Goal: Check status: Check status

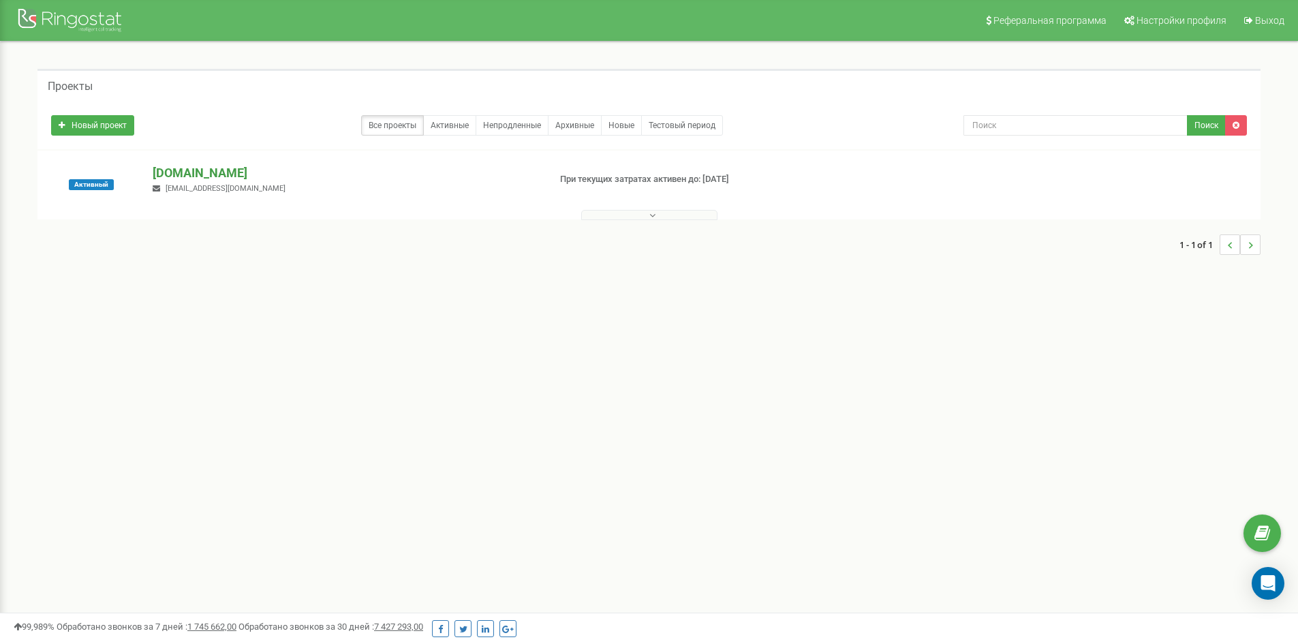
click at [166, 170] on p "[DOMAIN_NAME]" at bounding box center [345, 173] width 385 height 18
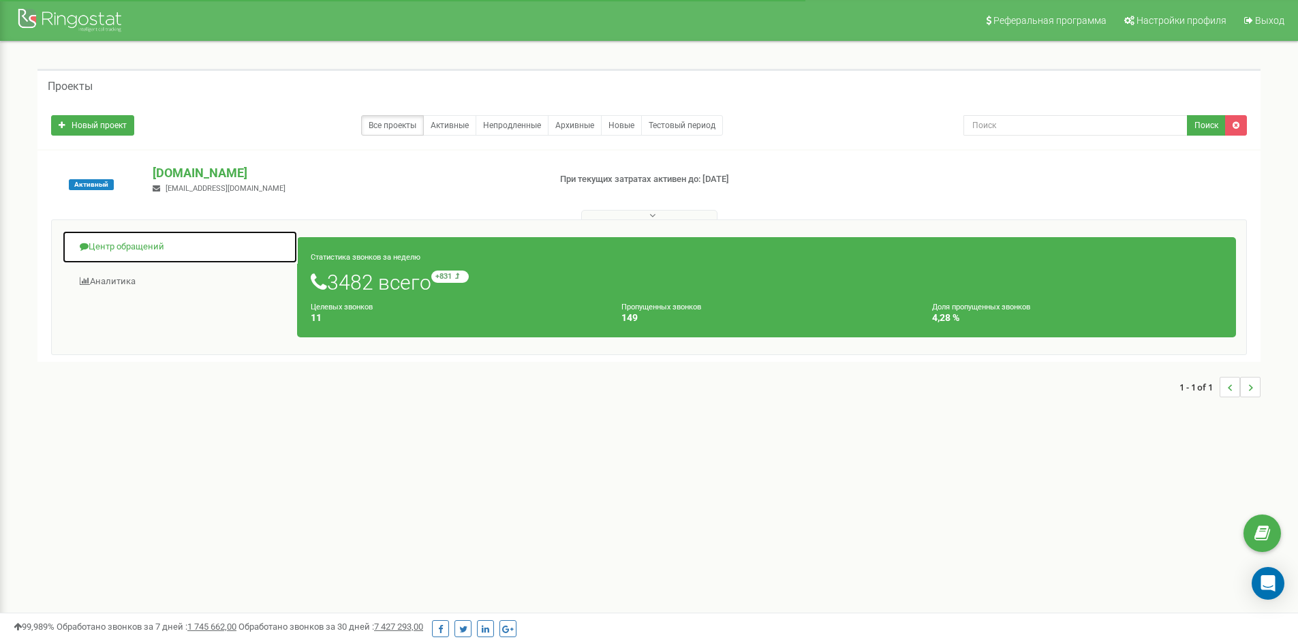
drag, startPoint x: 166, startPoint y: 247, endPoint x: 368, endPoint y: 228, distance: 202.5
click at [166, 246] on link "Центр обращений" at bounding box center [180, 246] width 236 height 33
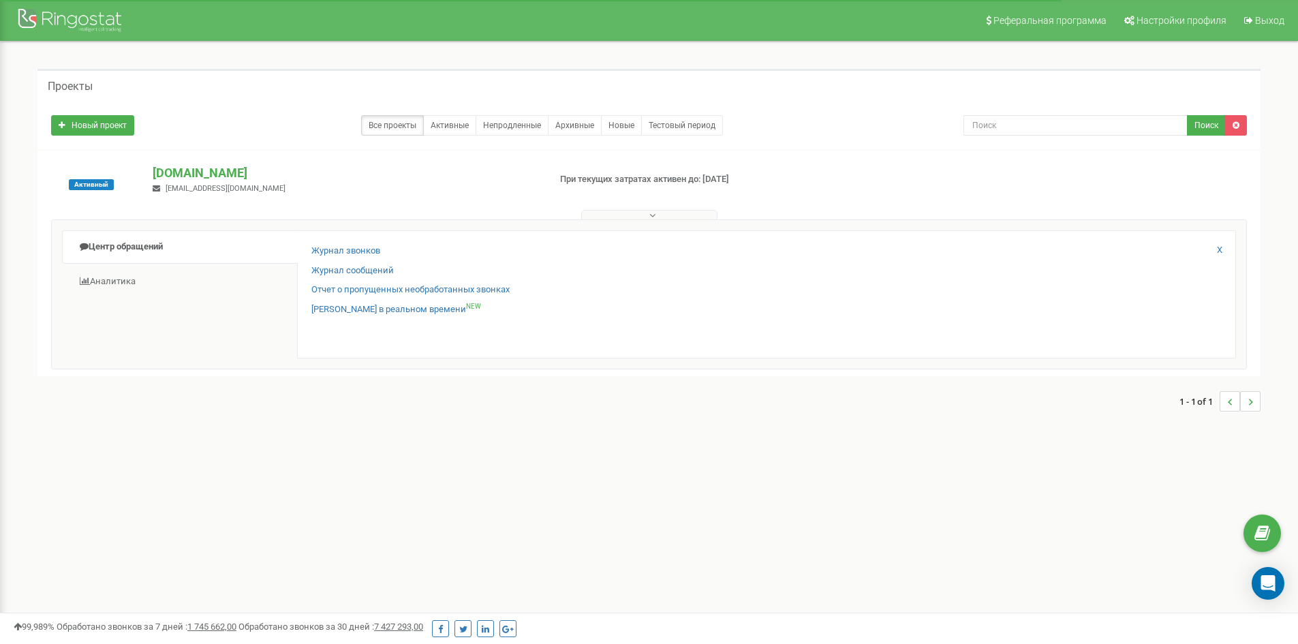
click at [356, 242] on div "Журнал звонков Журнал сообщений Отчет о пропущенных необработанных звонках Звон…" at bounding box center [766, 294] width 939 height 128
click at [360, 250] on link "Журнал звонков" at bounding box center [345, 251] width 69 height 13
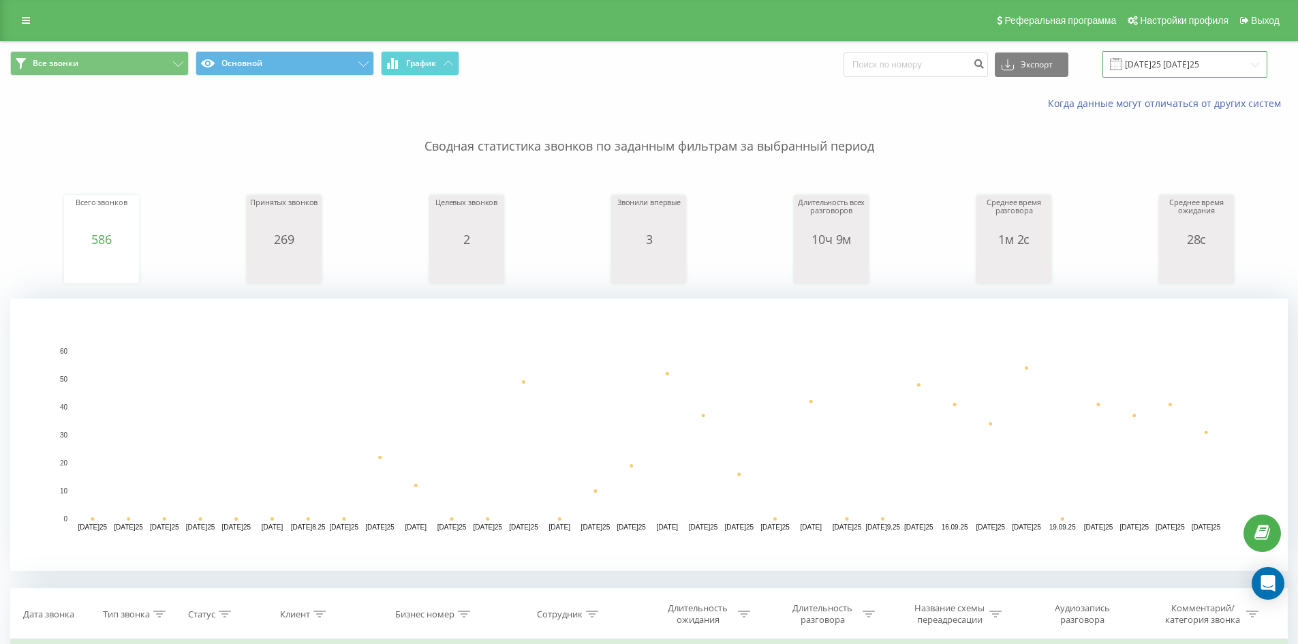
click at [1203, 61] on input "23.08.2025 - 23.09.2025" at bounding box center [1185, 64] width 165 height 27
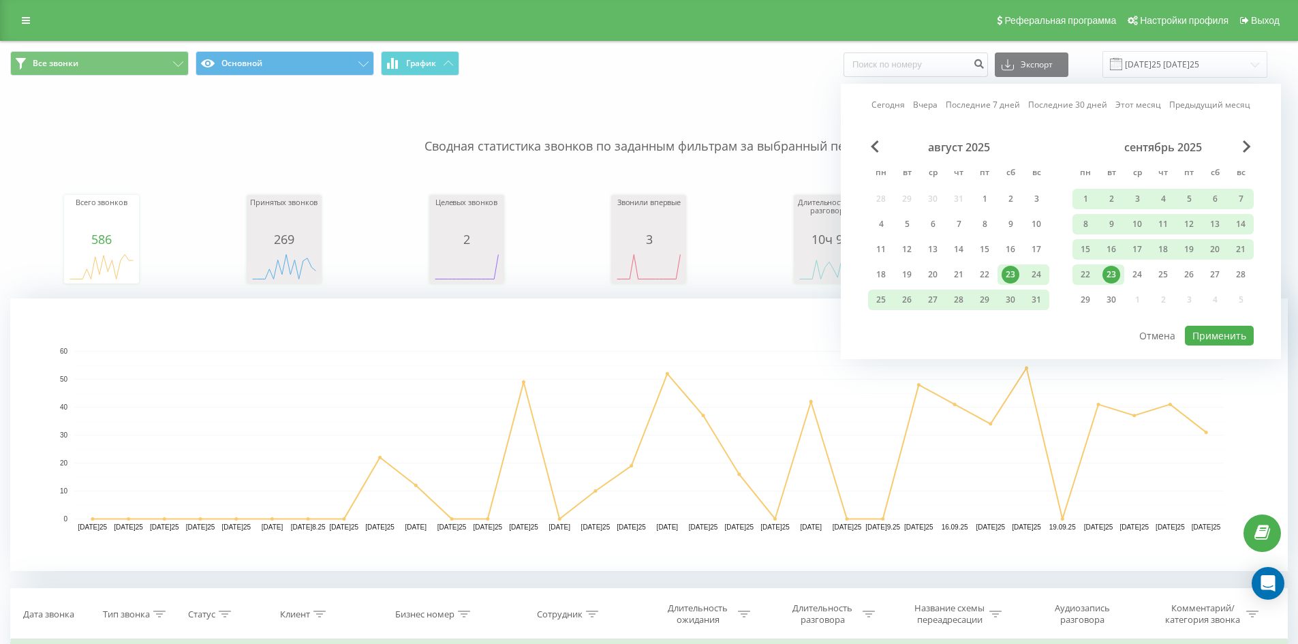
click at [1109, 277] on div "23" at bounding box center [1112, 275] width 18 height 18
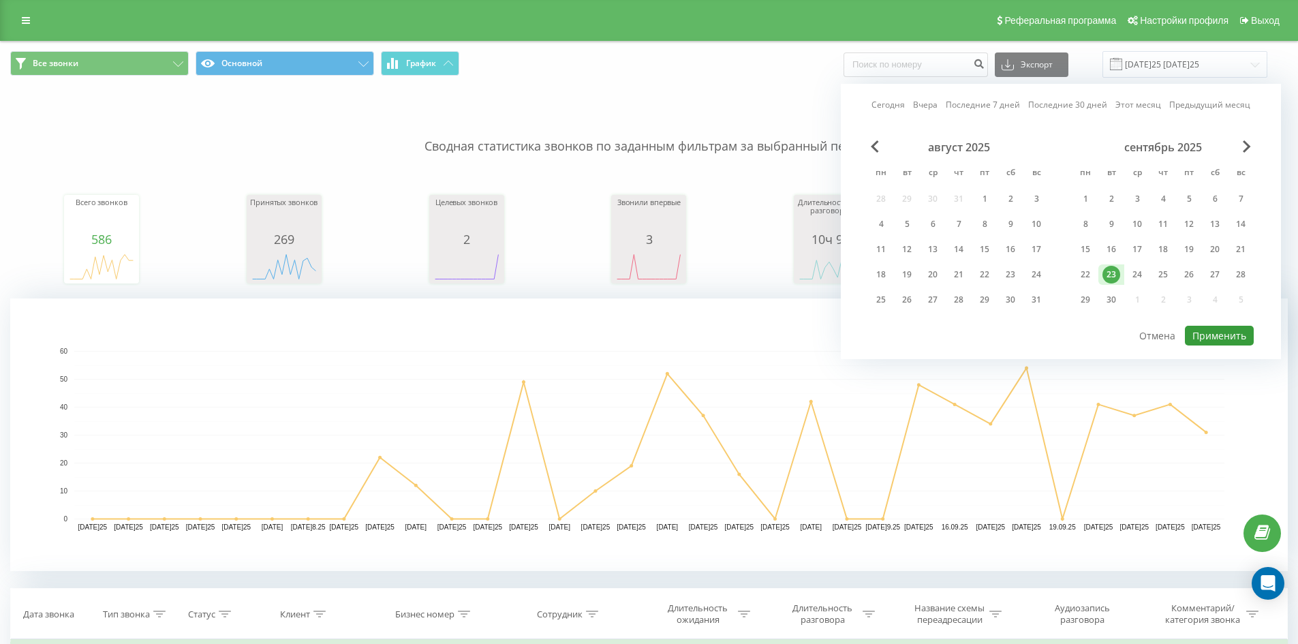
click at [1210, 336] on button "Применить" at bounding box center [1219, 336] width 69 height 20
type input "23.09.2025 - 23.09.2025"
